Goal: Information Seeking & Learning: Learn about a topic

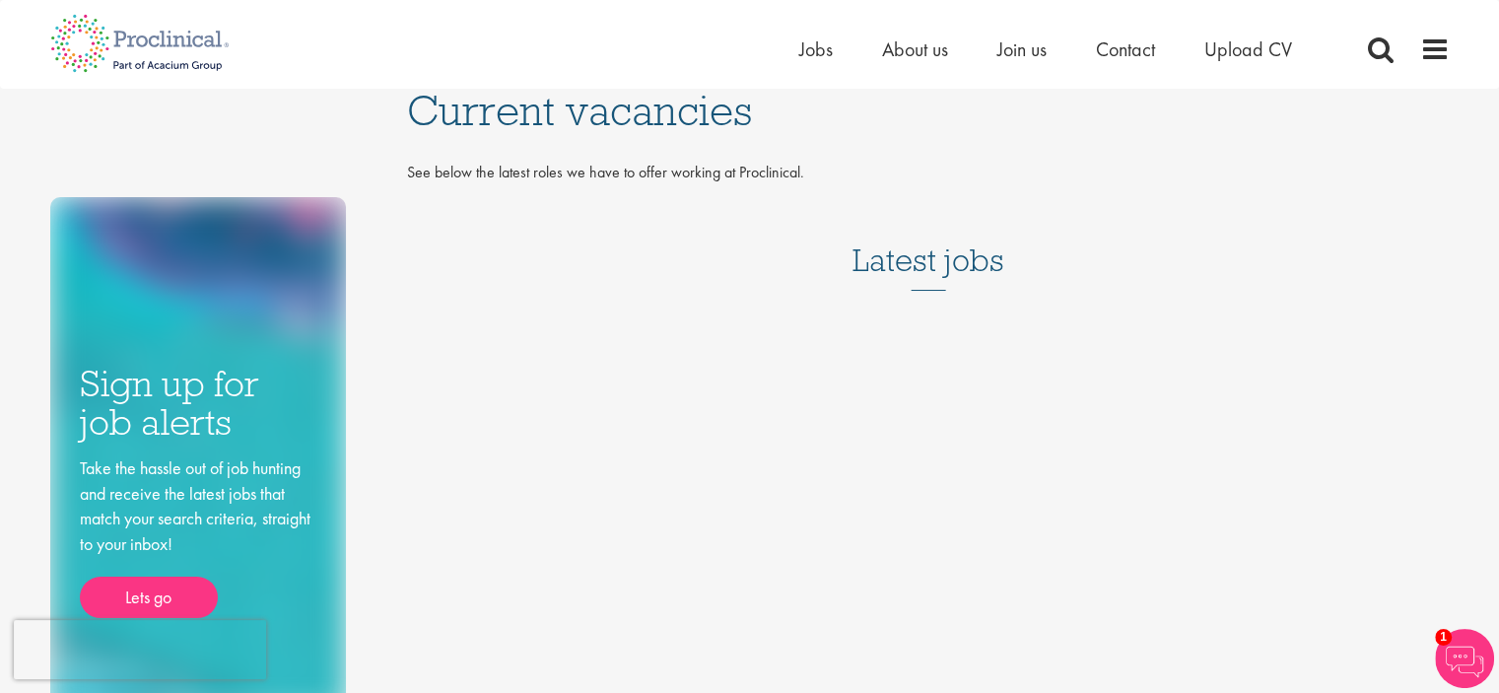
click at [912, 259] on h3 "Latest jobs" at bounding box center [929, 242] width 152 height 97
click at [824, 50] on span "Jobs" at bounding box center [816, 49] width 34 height 26
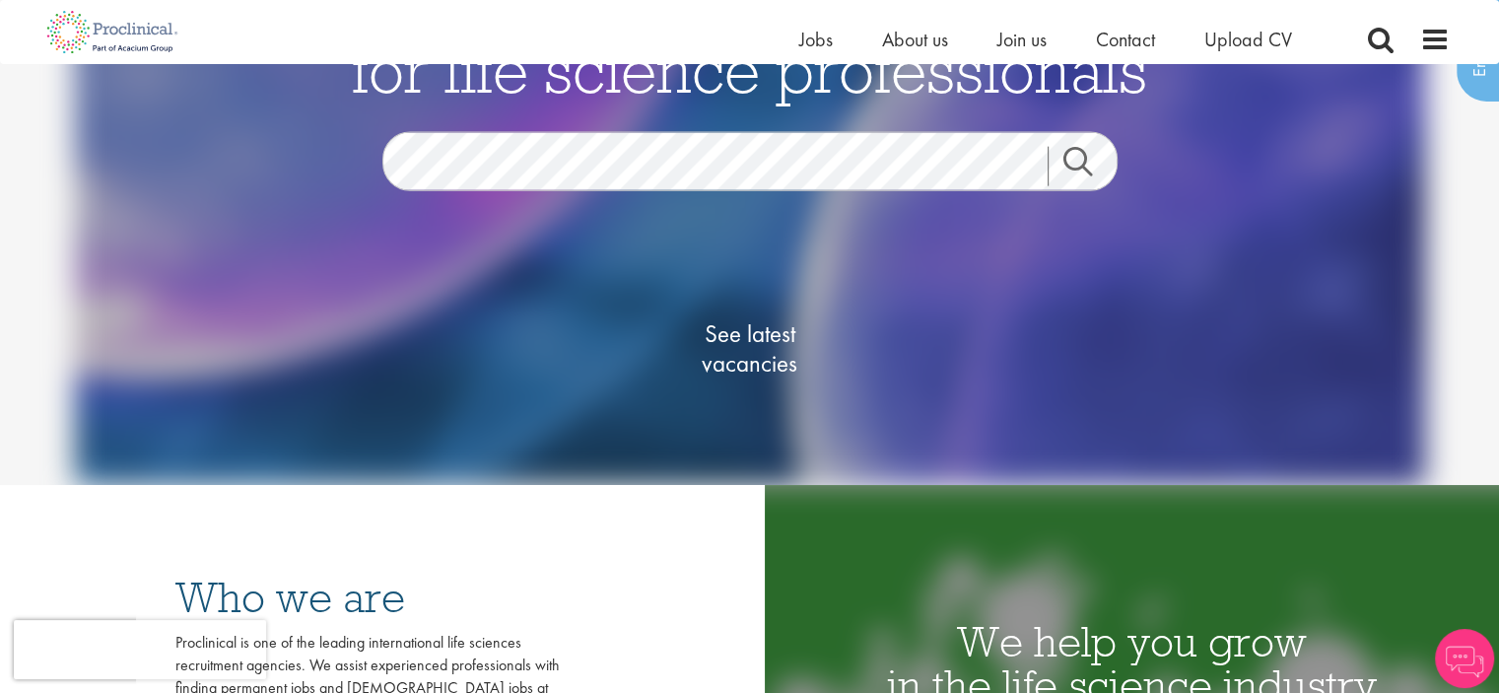
scroll to position [99, 0]
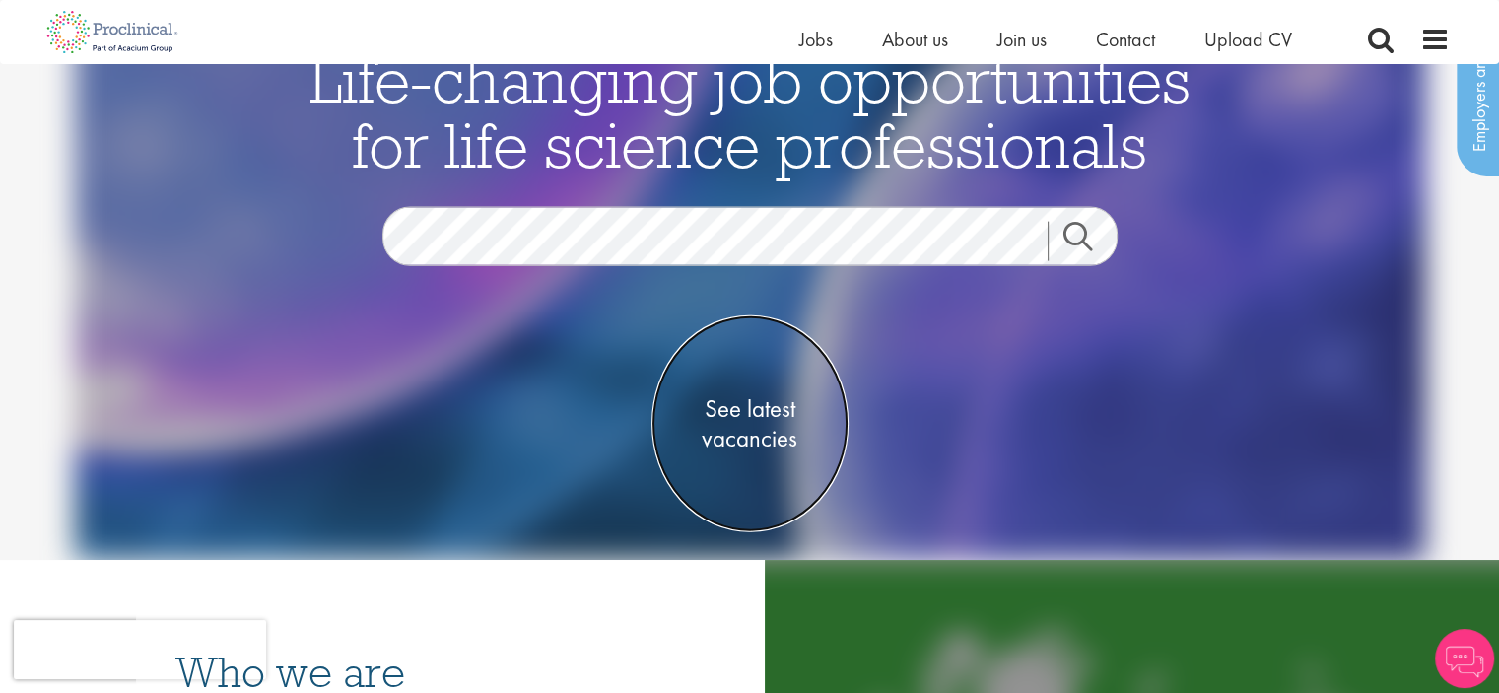
click at [751, 412] on span "See latest vacancies" at bounding box center [750, 422] width 197 height 59
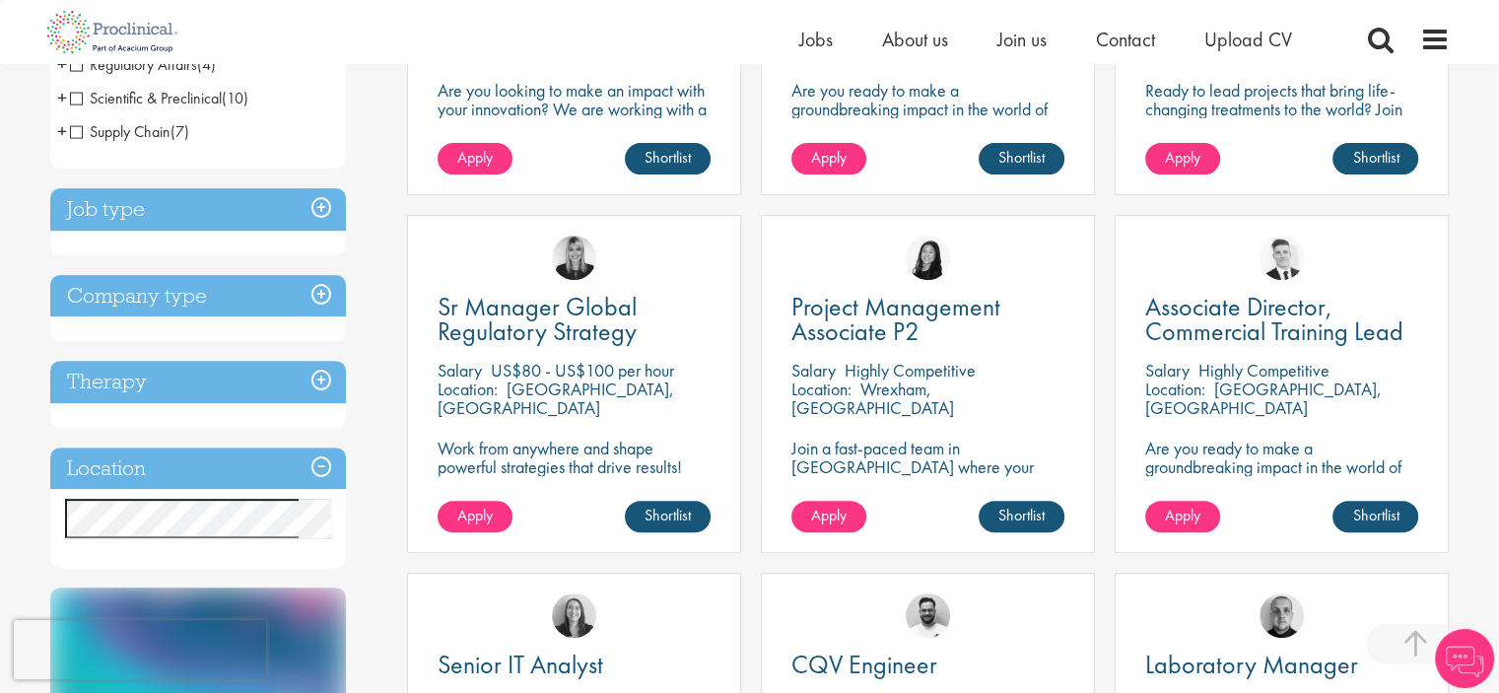
scroll to position [591, 0]
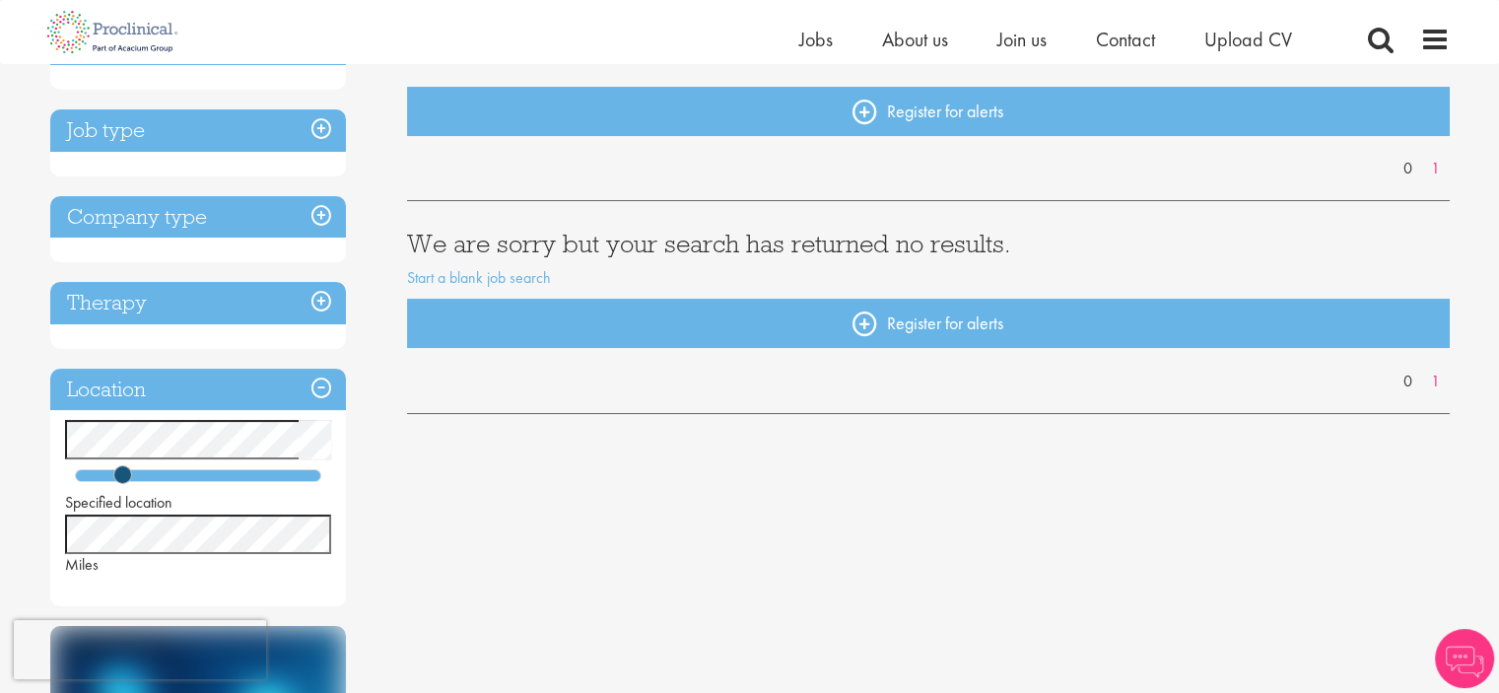
drag, startPoint x: 138, startPoint y: 483, endPoint x: 177, endPoint y: 480, distance: 39.5
click at [177, 480] on div "Specified location Miles" at bounding box center [198, 498] width 296 height 156
drag, startPoint x: 177, startPoint y: 474, endPoint x: 217, endPoint y: 474, distance: 39.4
click at [217, 474] on span at bounding box center [211, 474] width 19 height 19
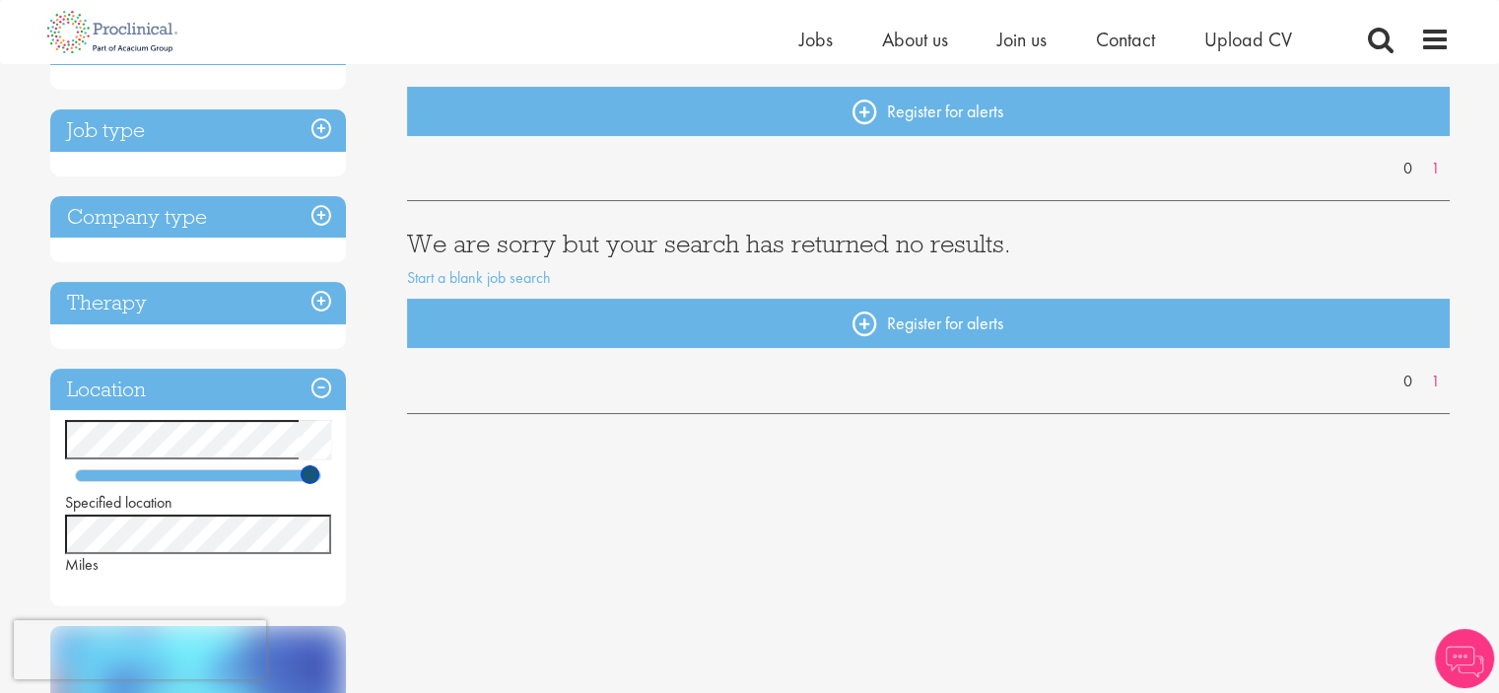
drag, startPoint x: 213, startPoint y: 475, endPoint x: 312, endPoint y: 476, distance: 99.6
click at [312, 476] on span at bounding box center [310, 474] width 19 height 19
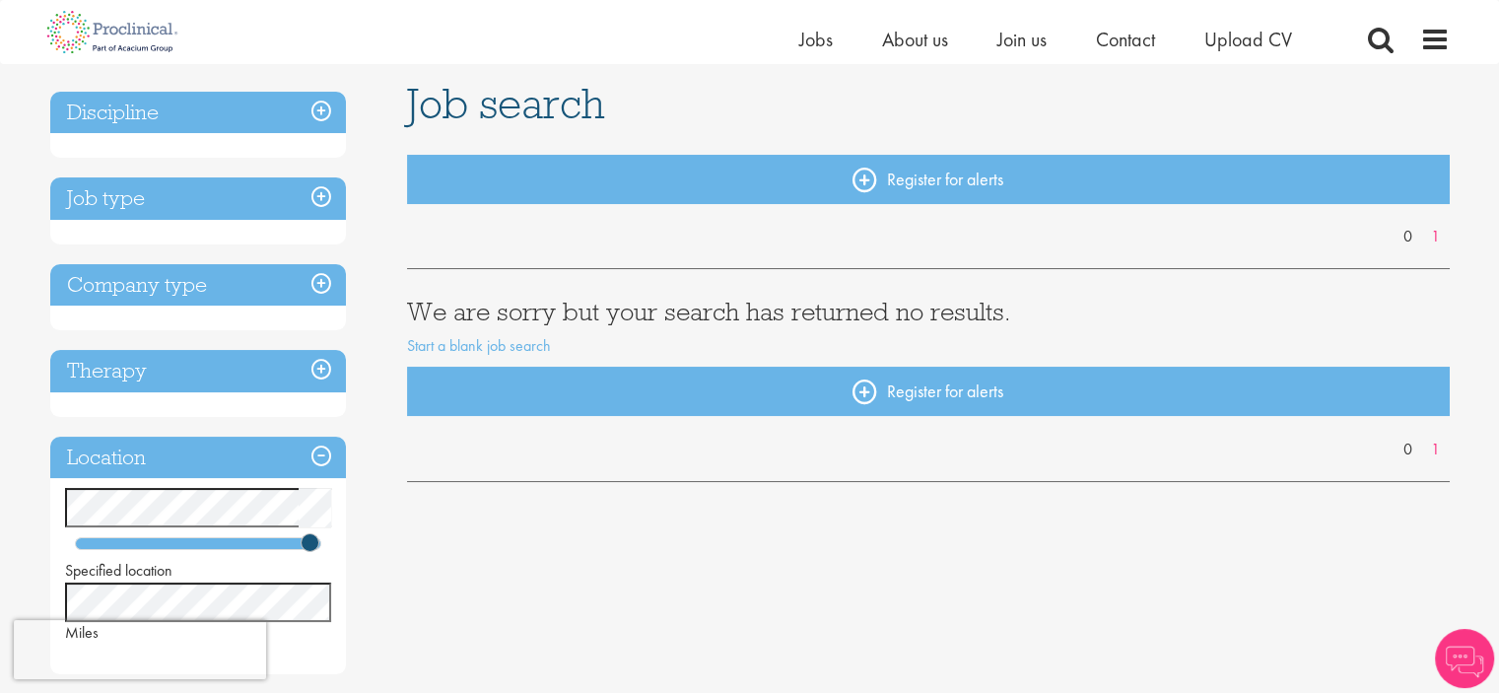
scroll to position [99, 0]
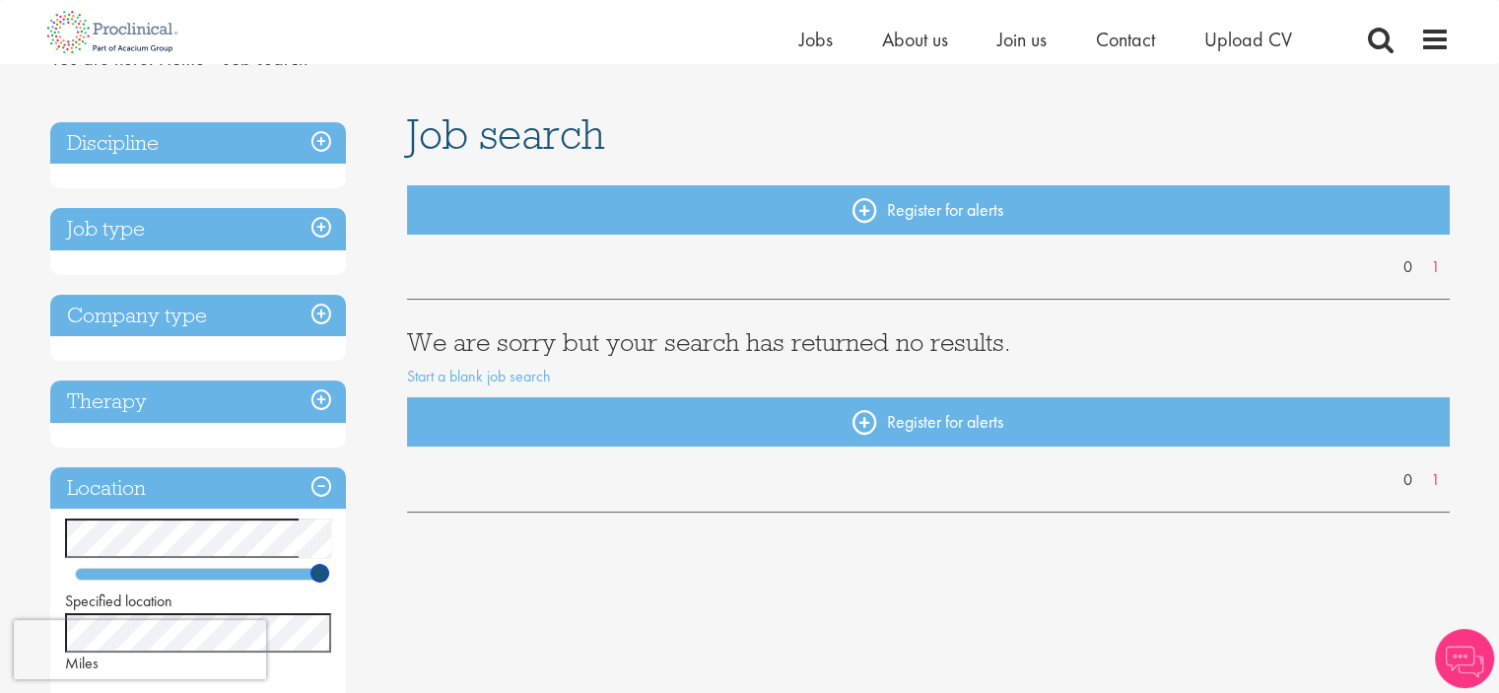
drag, startPoint x: 326, startPoint y: 570, endPoint x: 357, endPoint y: 569, distance: 30.6
click at [357, 569] on div "Discipline Job type Company type Therapy Location Specified location Miles Care…" at bounding box center [214, 676] width 358 height 1128
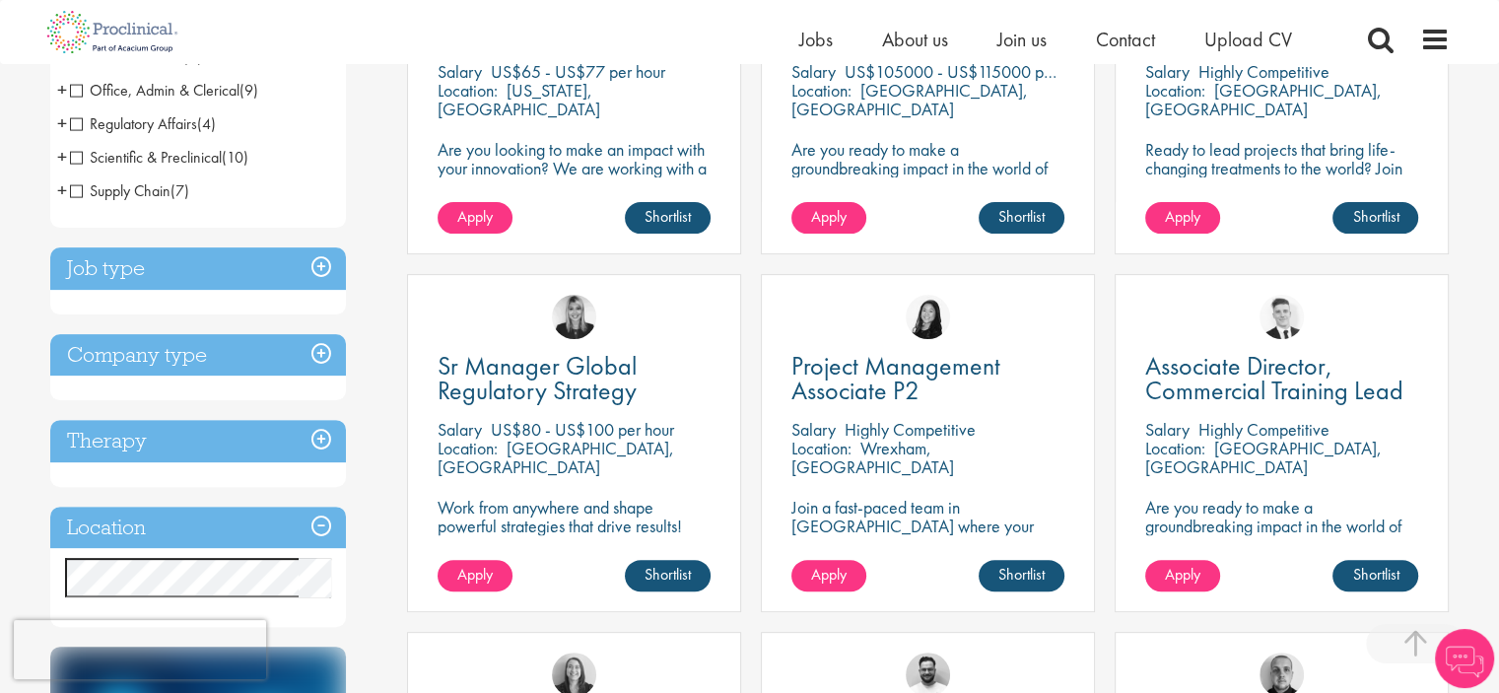
scroll to position [591, 0]
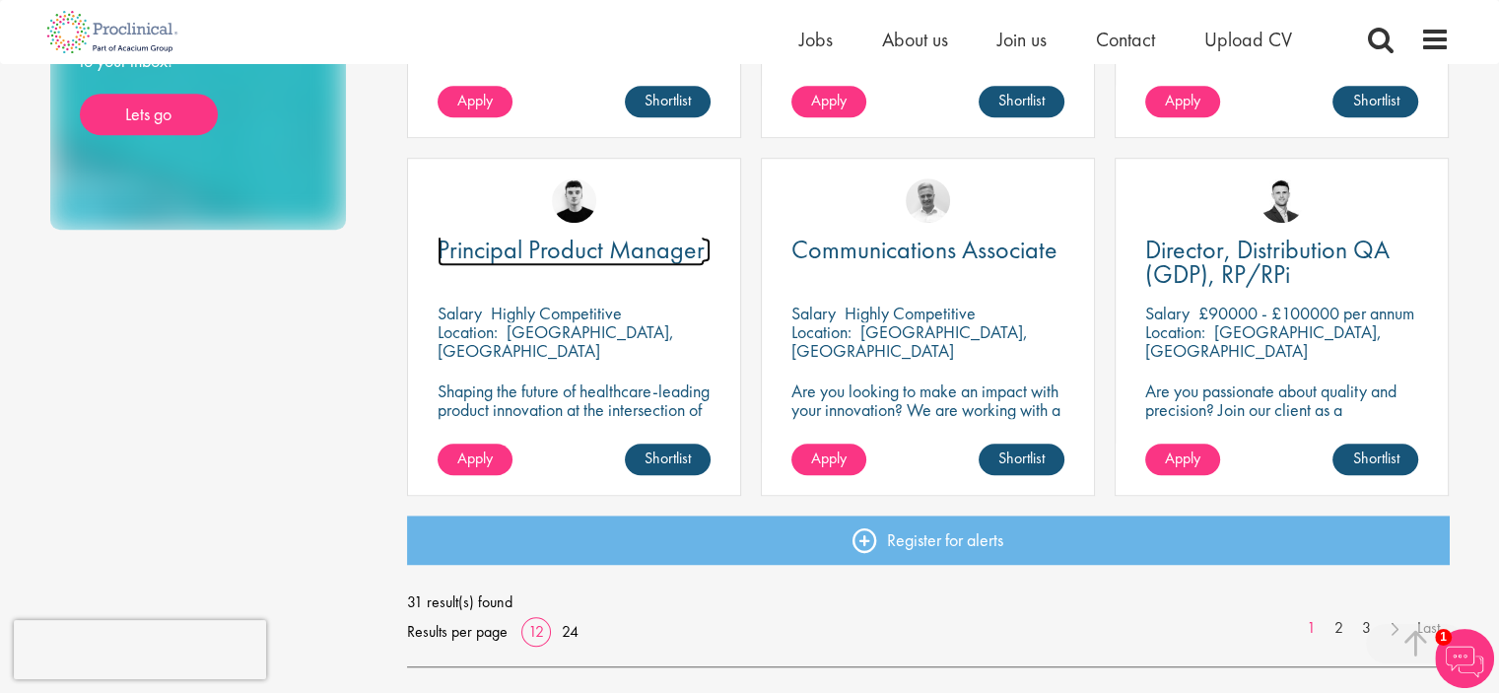
scroll to position [1479, 0]
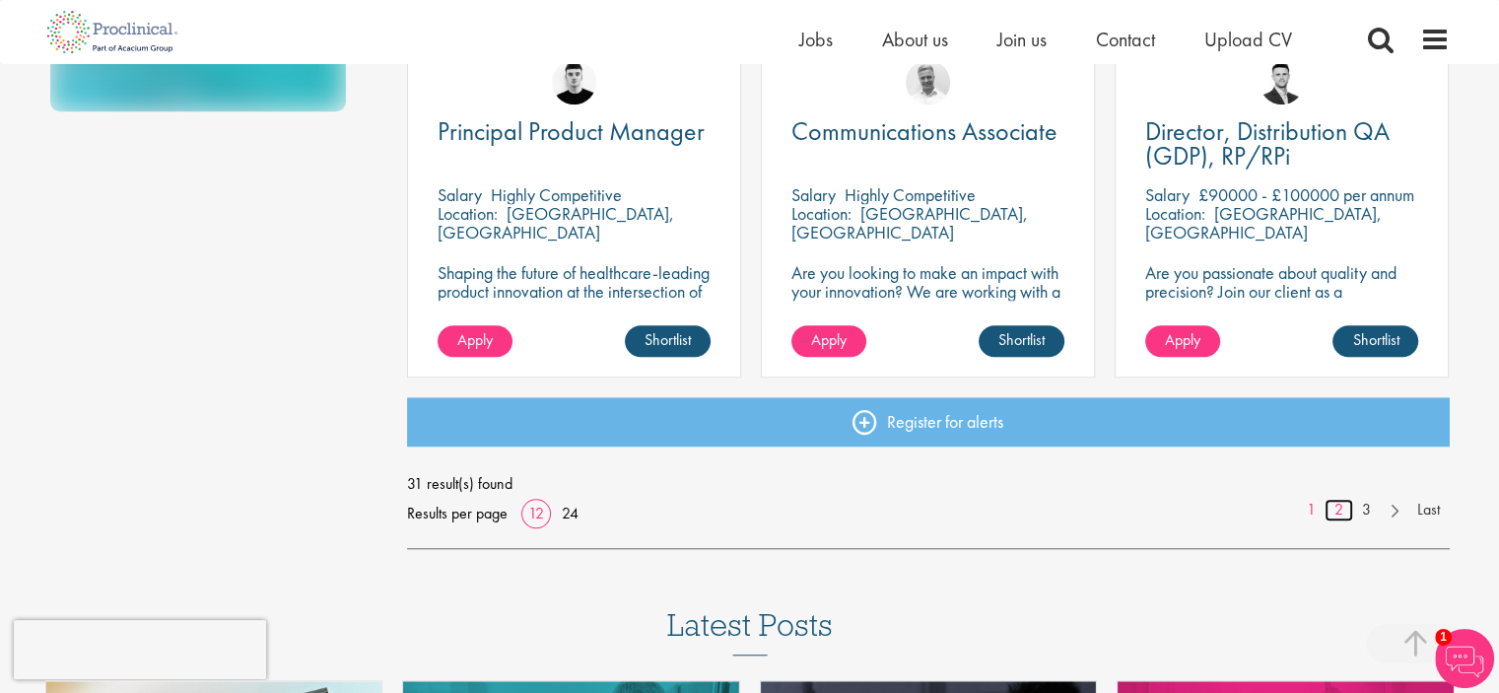
click at [1335, 510] on link "2" at bounding box center [1339, 510] width 29 height 23
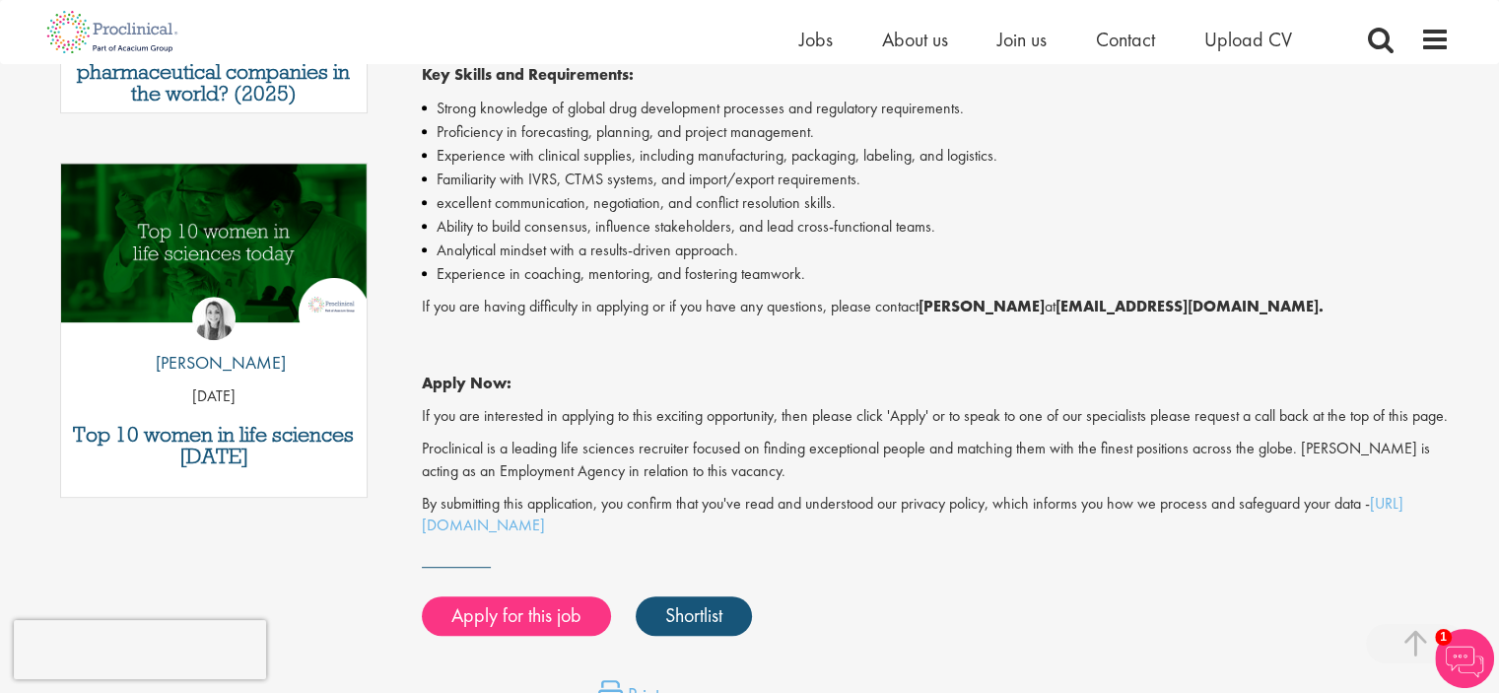
scroll to position [986, 0]
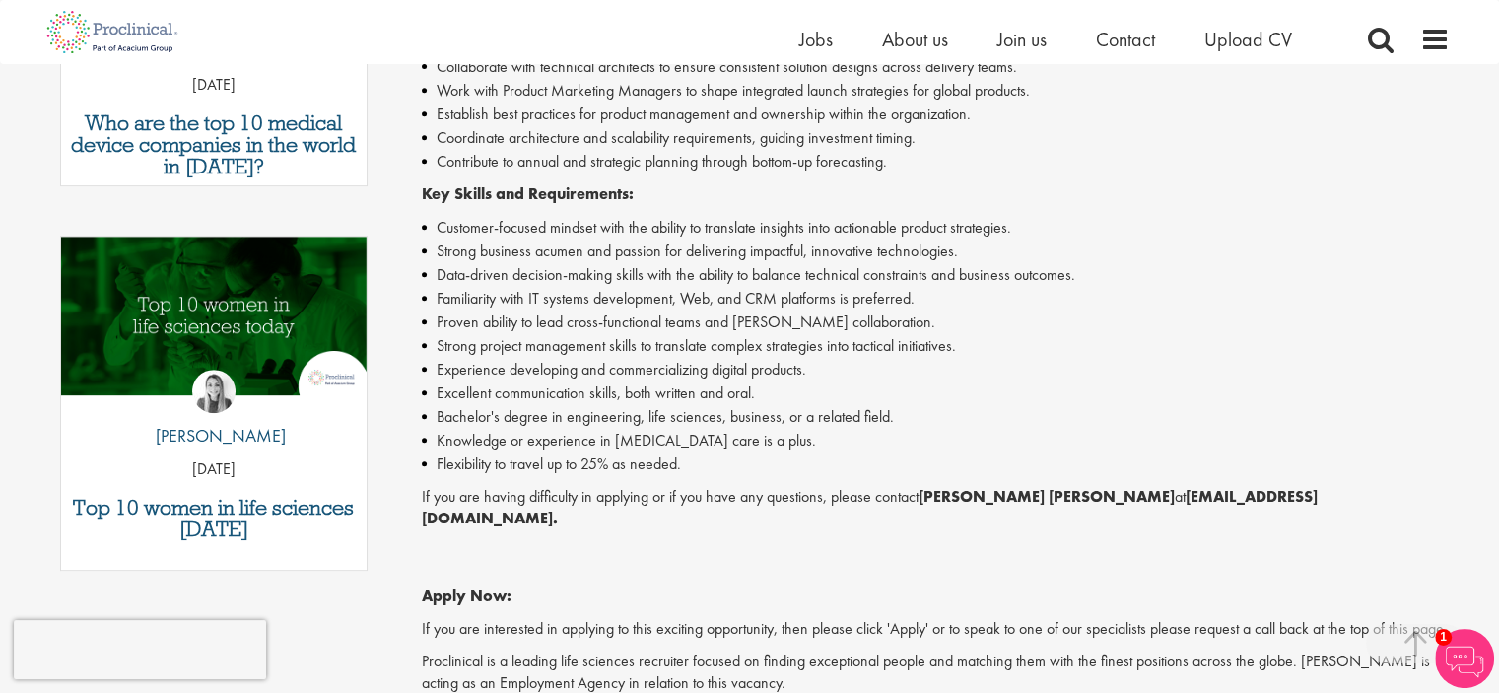
scroll to position [887, 0]
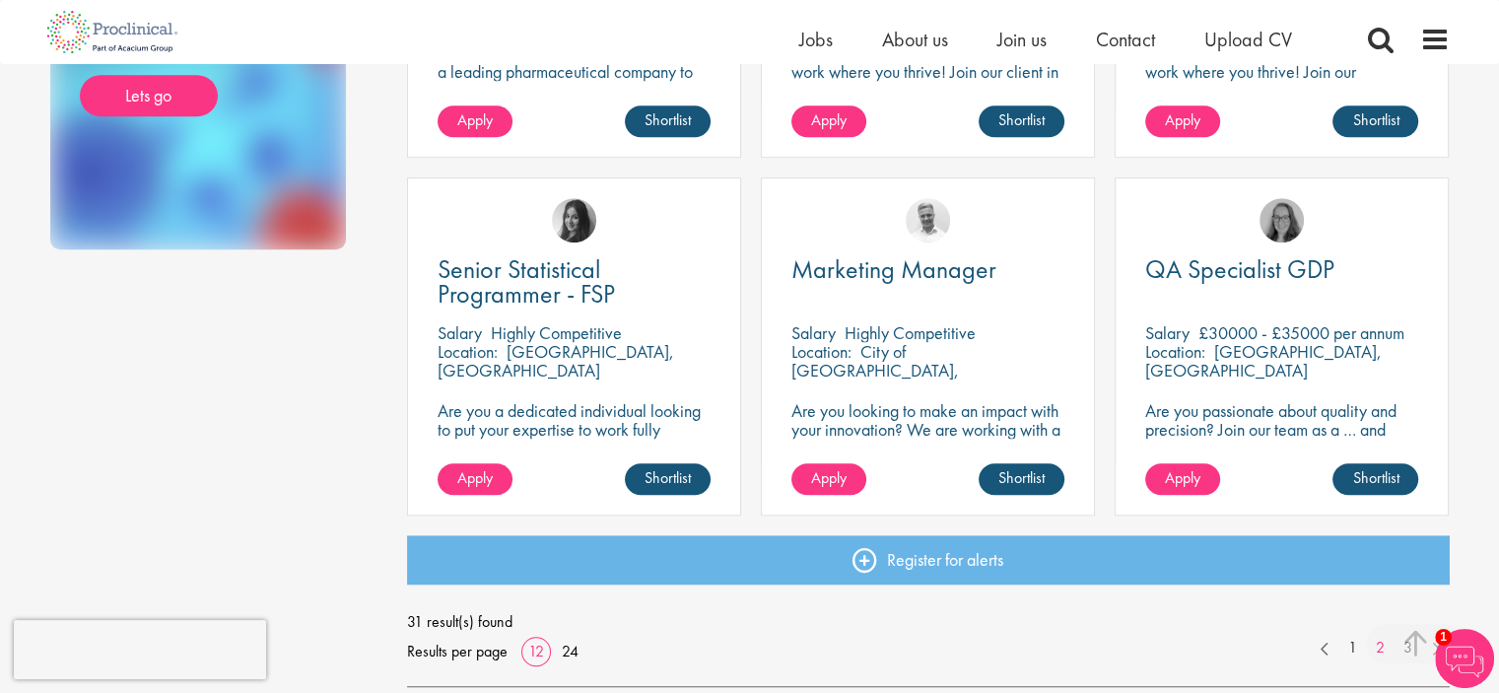
scroll to position [1380, 0]
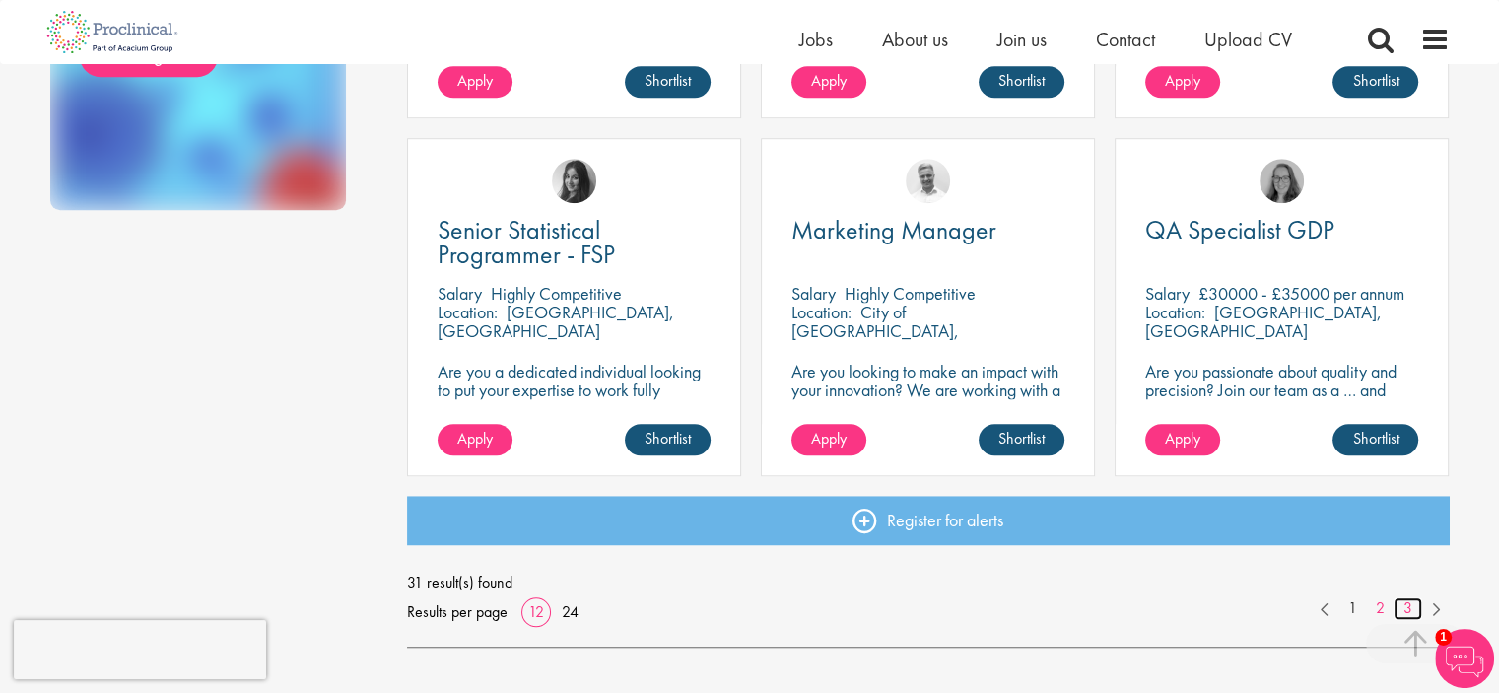
click at [1415, 614] on link "3" at bounding box center [1408, 608] width 29 height 23
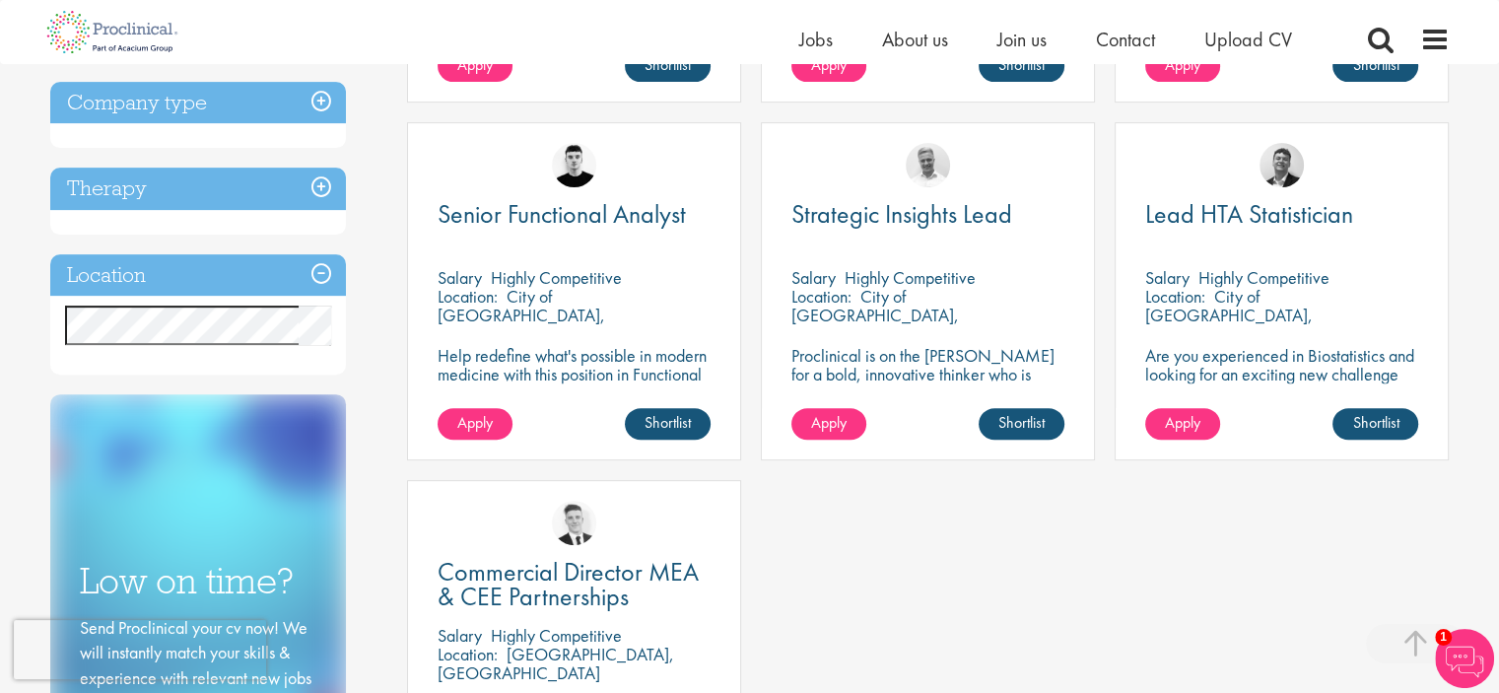
scroll to position [690, 0]
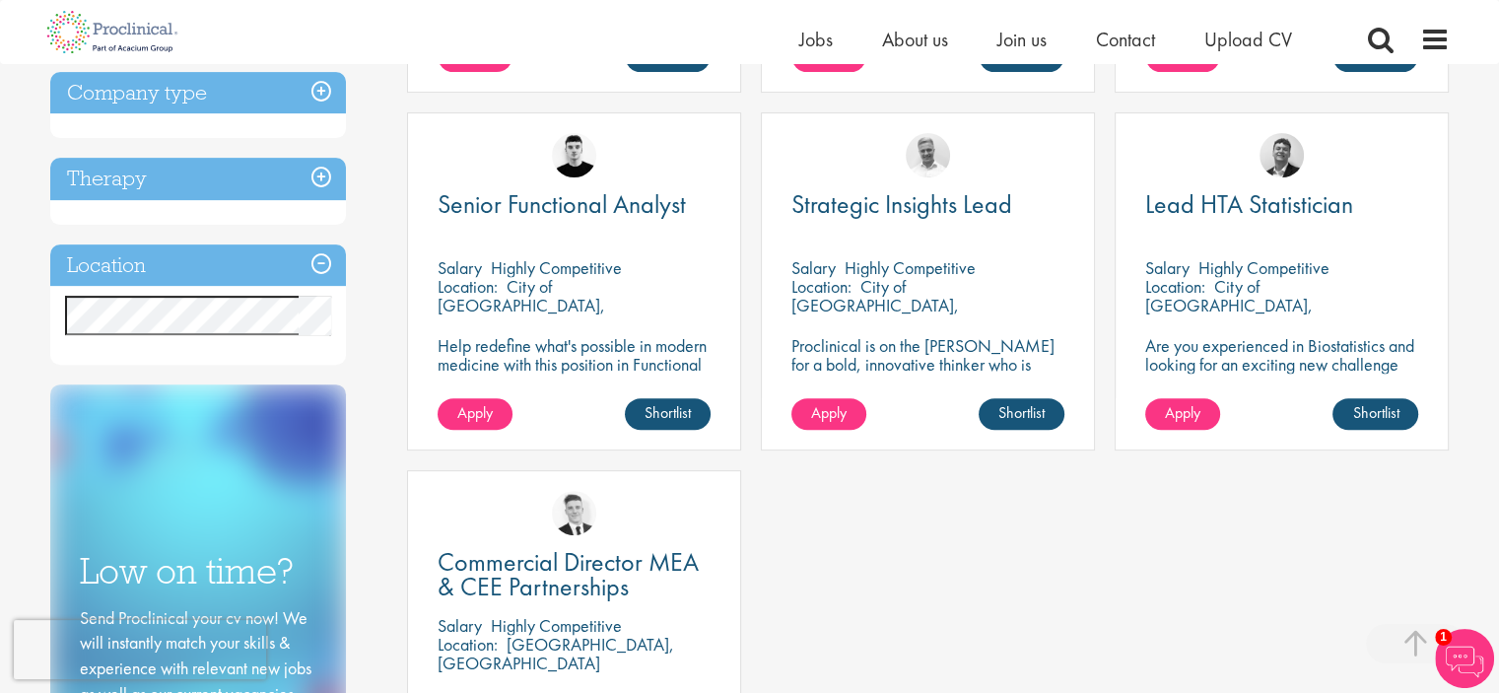
drag, startPoint x: 985, startPoint y: 194, endPoint x: 1015, endPoint y: 512, distance: 318.9
click at [1015, 512] on div "Contract Clinical Data Manager [GEOGRAPHIC_DATA] Highly Competitive Location: […" at bounding box center [928, 292] width 1063 height 1074
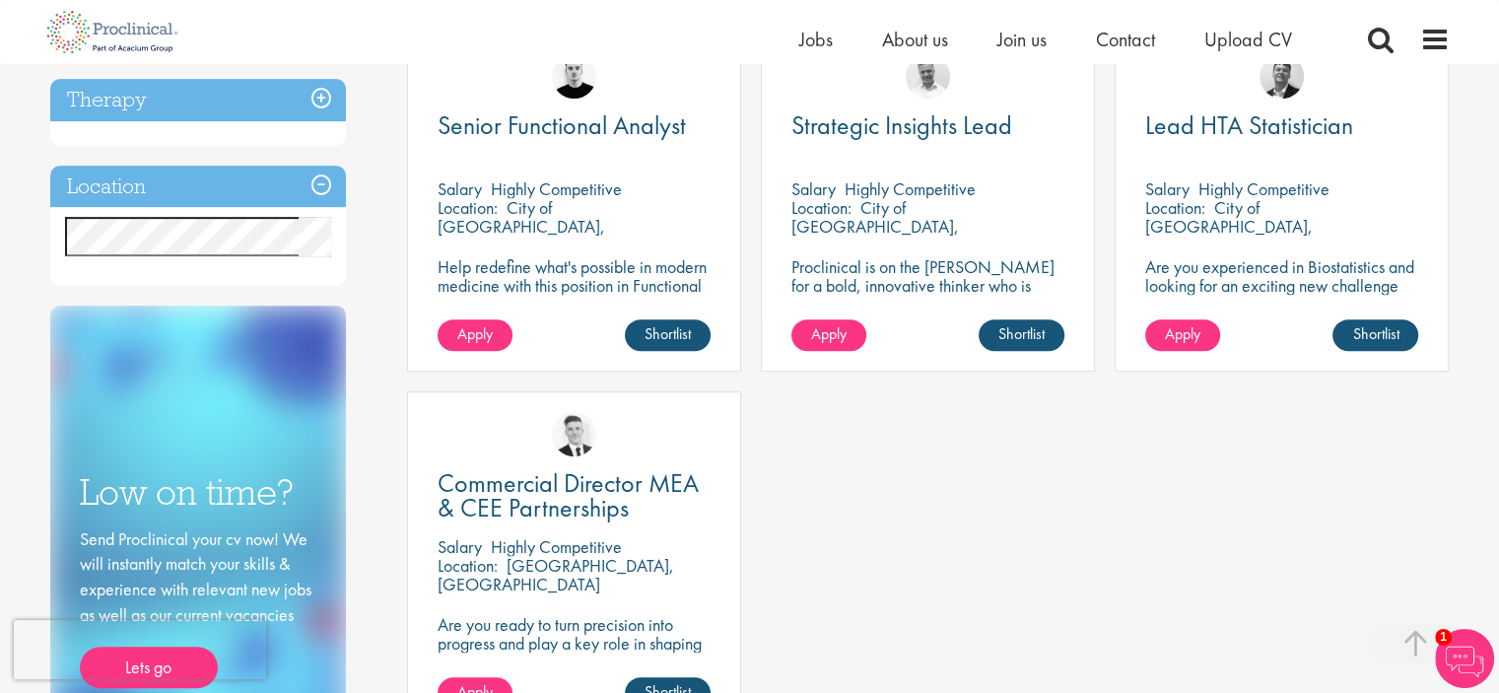
scroll to position [887, 0]
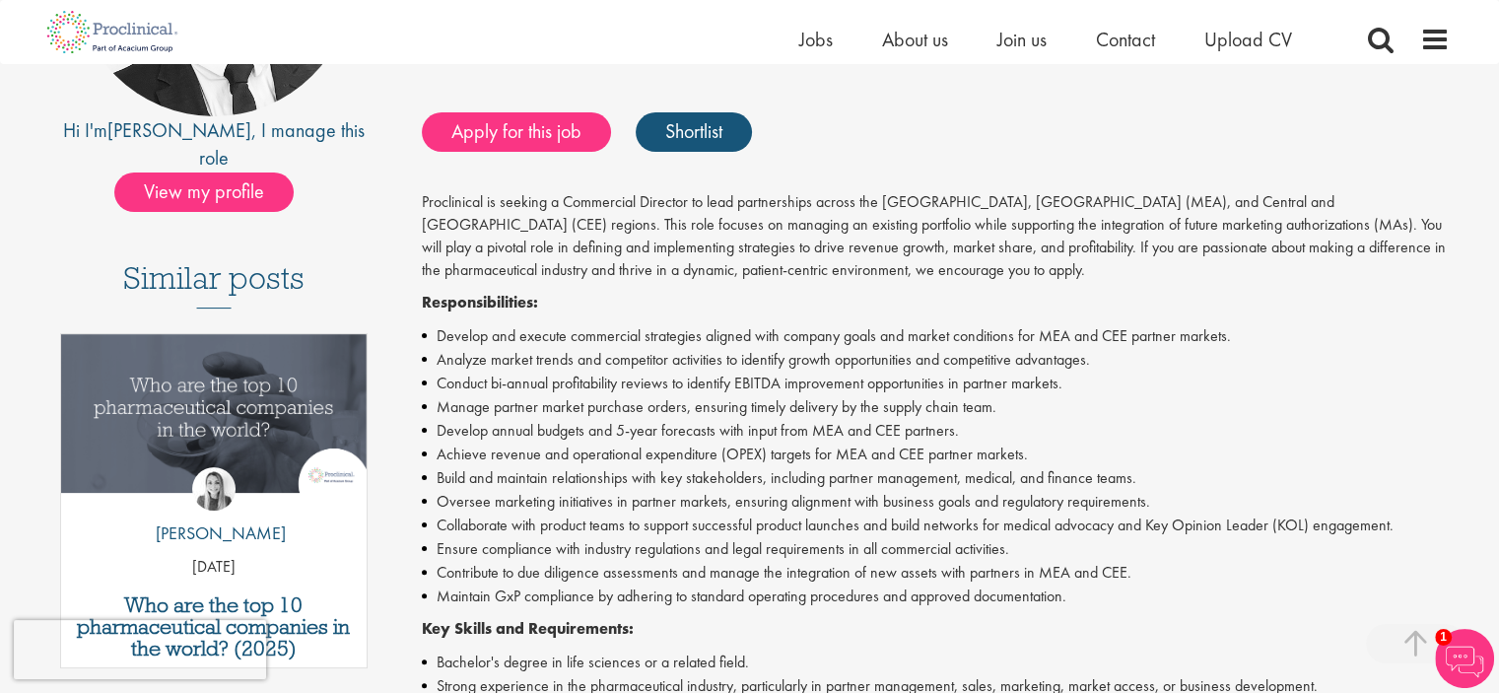
scroll to position [113, 0]
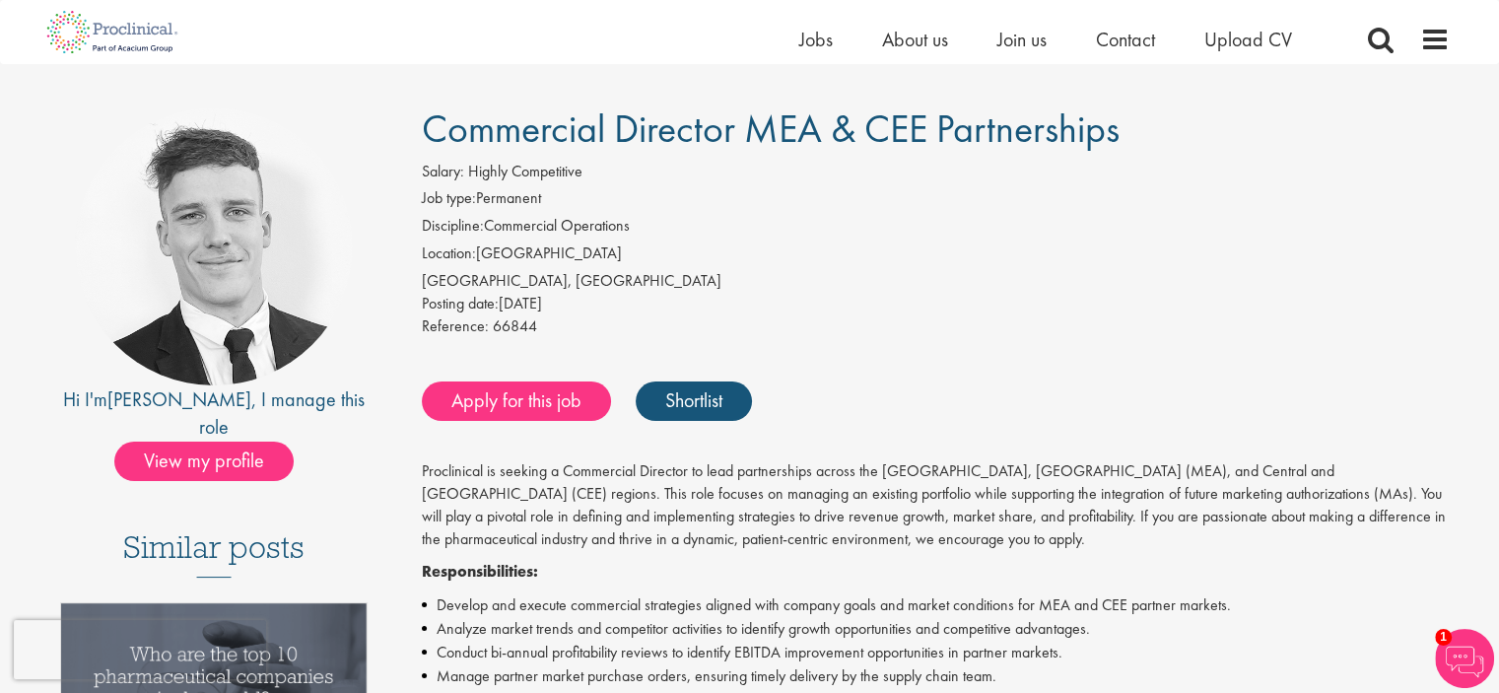
drag, startPoint x: 427, startPoint y: 126, endPoint x: 1171, endPoint y: 118, distance: 744.3
click at [1171, 118] on h1 "Commercial Director MEA & CEE Partnerships" at bounding box center [936, 128] width 1028 height 43
copy span "Commercial Director MEA & CEE Partnerships"
